Goal: Task Accomplishment & Management: Manage account settings

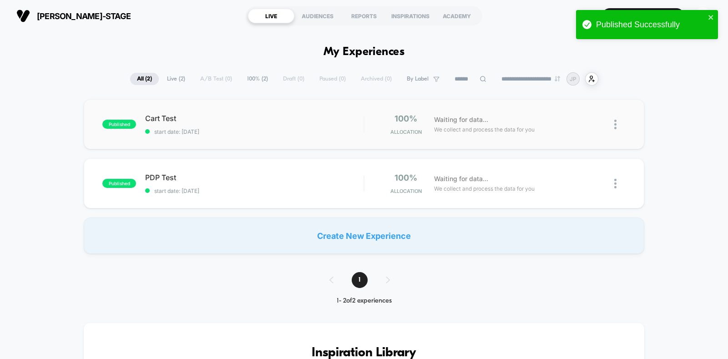
click at [615, 126] on img at bounding box center [615, 125] width 2 height 10
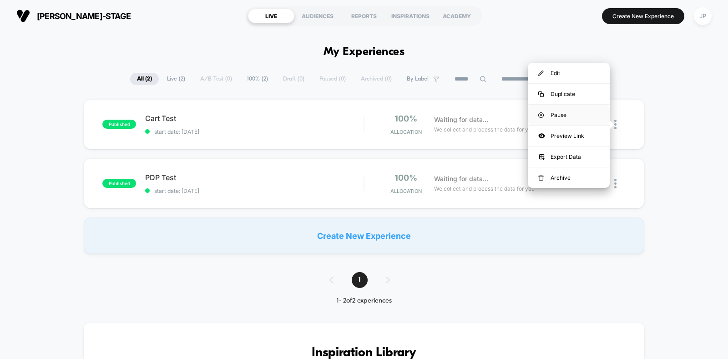
click at [572, 112] on div "Pause" at bounding box center [569, 115] width 82 height 20
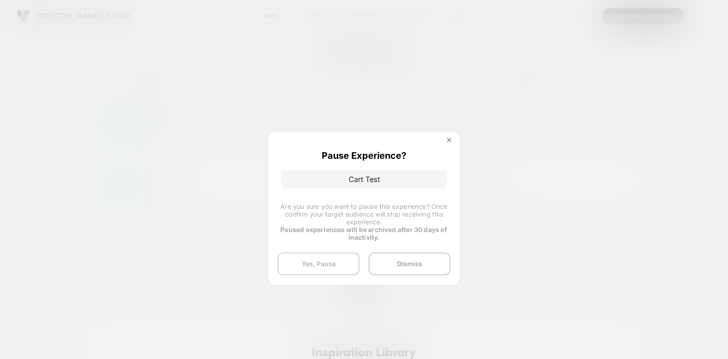
click at [337, 267] on button "Yes, Pause" at bounding box center [318, 263] width 82 height 23
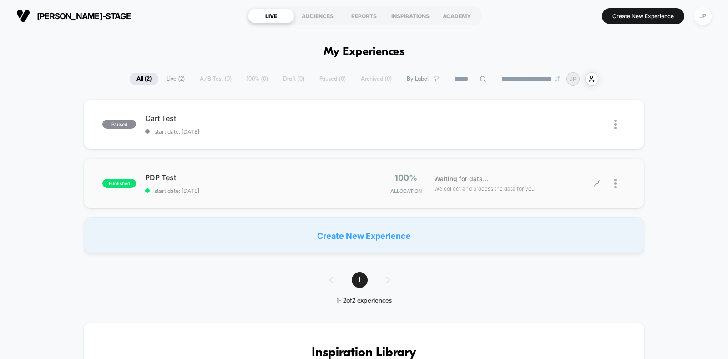
click at [613, 178] on div at bounding box center [611, 183] width 28 height 21
click at [614, 186] on img at bounding box center [615, 184] width 2 height 10
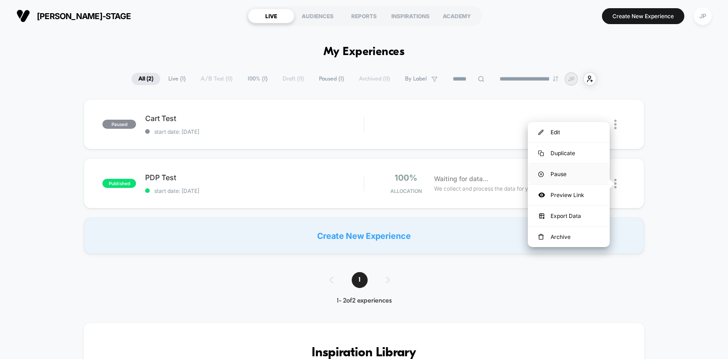
click at [580, 171] on div "Pause" at bounding box center [569, 174] width 82 height 20
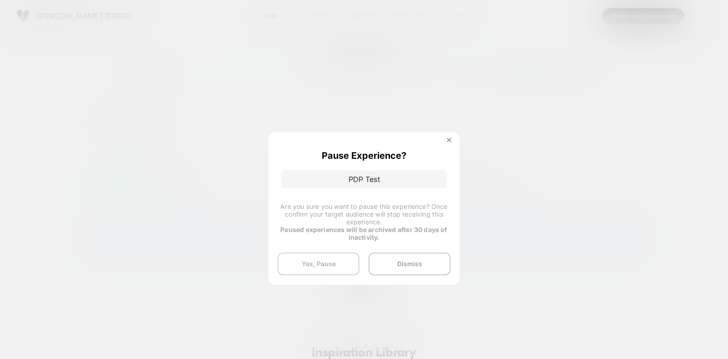
click at [311, 258] on button "Yes, Pause" at bounding box center [318, 263] width 82 height 23
